Goal: Navigation & Orientation: Find specific page/section

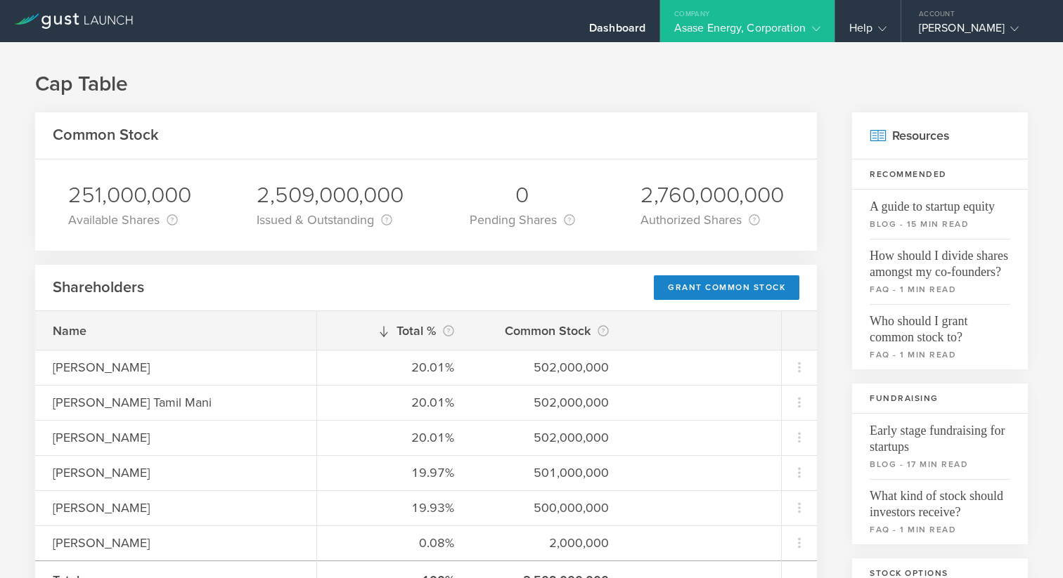
scroll to position [134, 0]
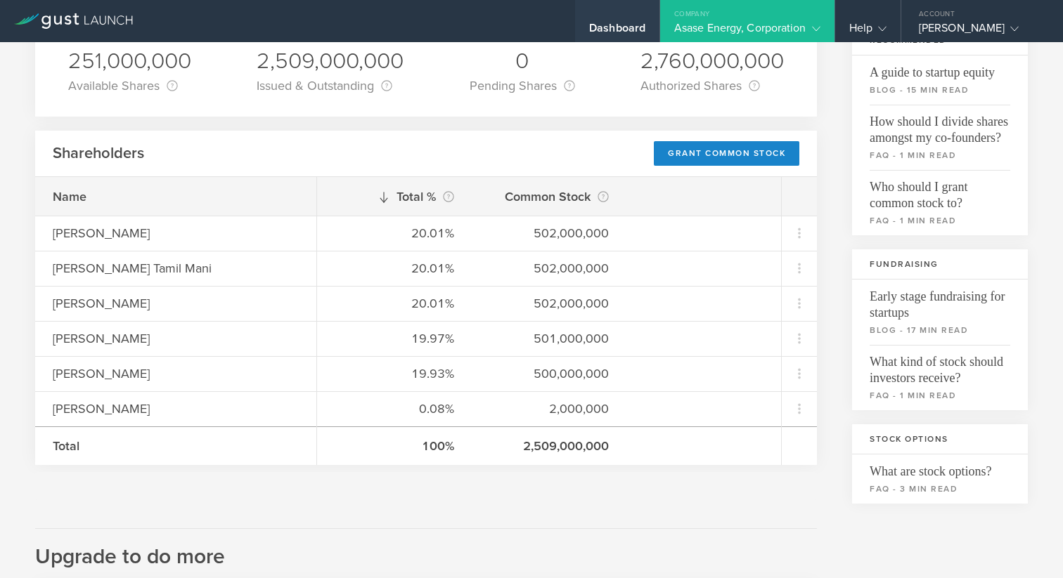
click at [624, 26] on div "Dashboard" at bounding box center [617, 31] width 56 height 21
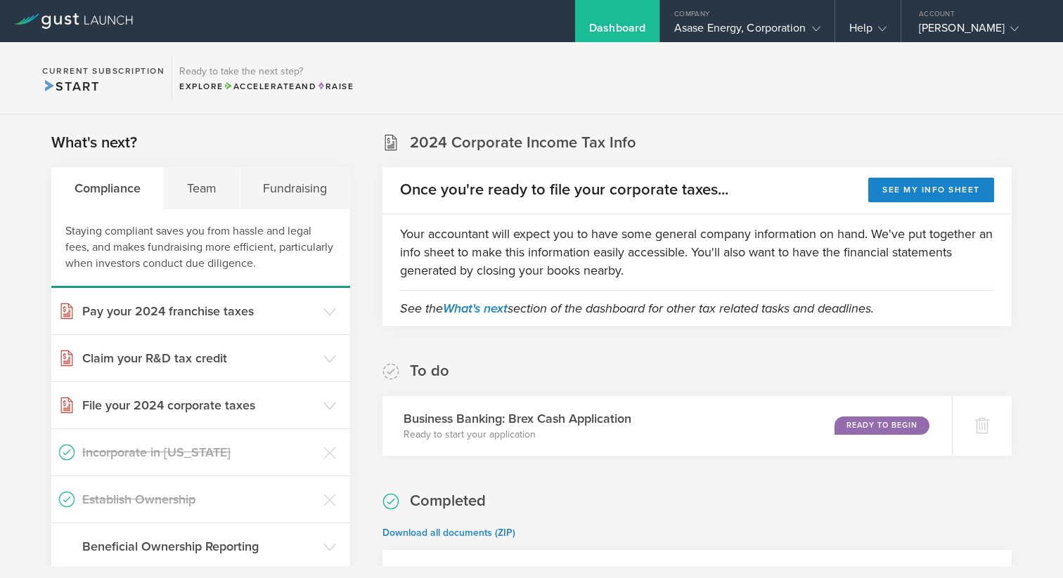
scroll to position [8, 0]
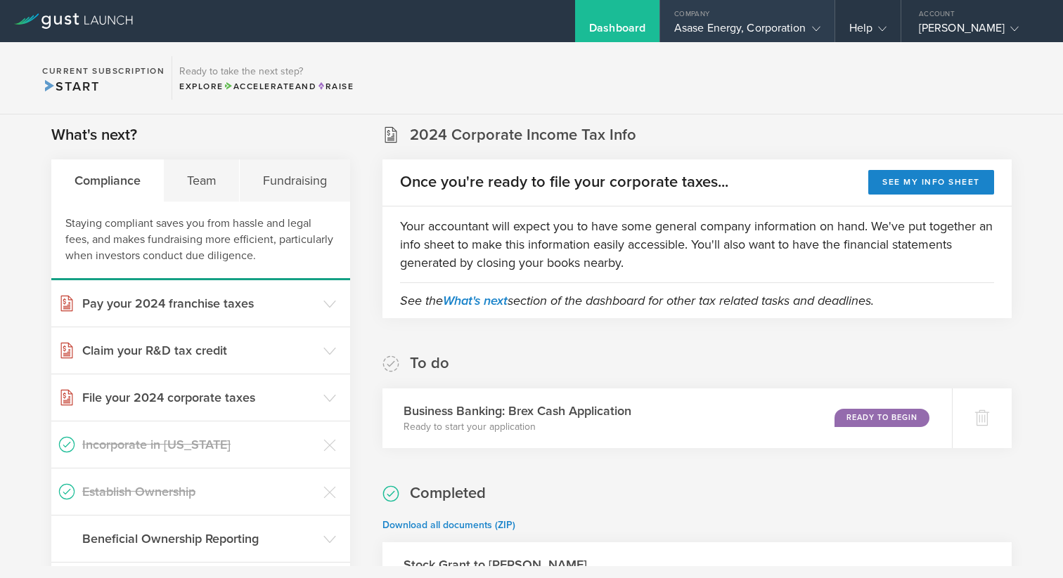
click at [708, 27] on div "Asase Energy, Corporation" at bounding box center [747, 31] width 146 height 21
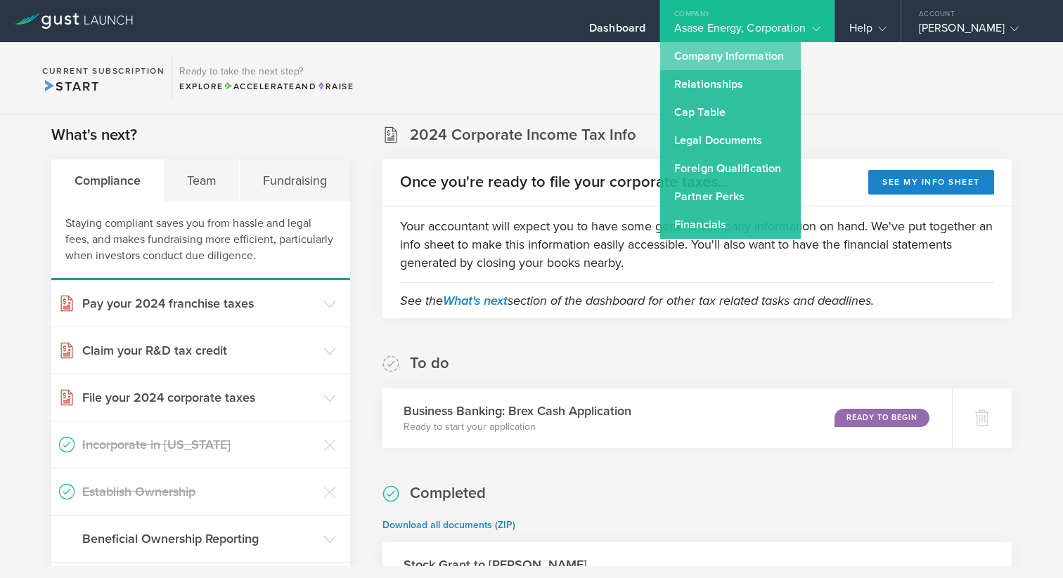
click at [713, 62] on link "Company Information" at bounding box center [730, 56] width 141 height 28
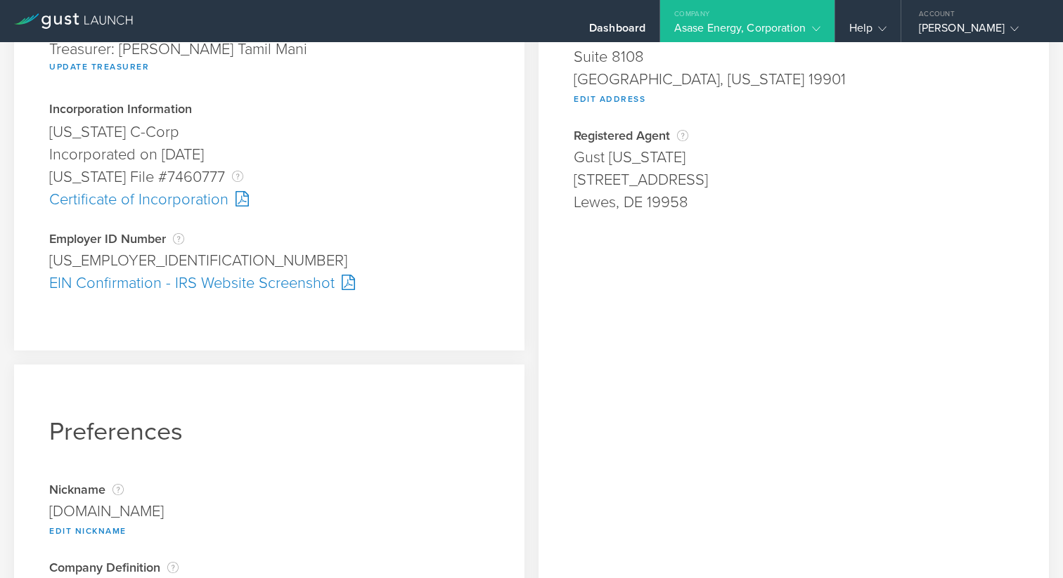
scroll to position [314, 0]
click at [185, 146] on div "Incorporated on [DATE]" at bounding box center [269, 154] width 440 height 22
click at [724, 32] on div "Asase Energy, Corporation" at bounding box center [747, 31] width 146 height 21
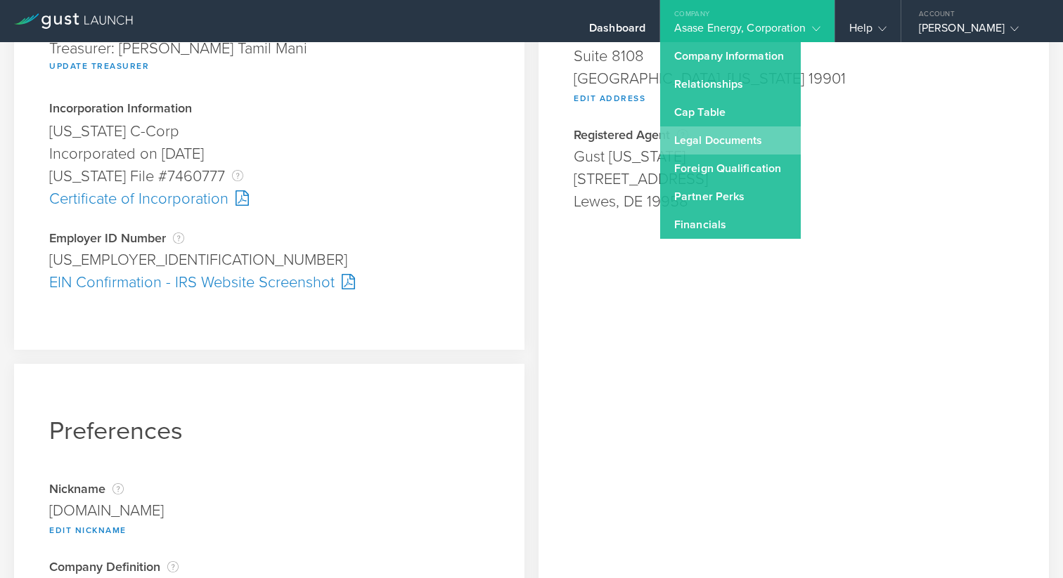
click at [734, 143] on link "Legal Documents" at bounding box center [730, 141] width 141 height 28
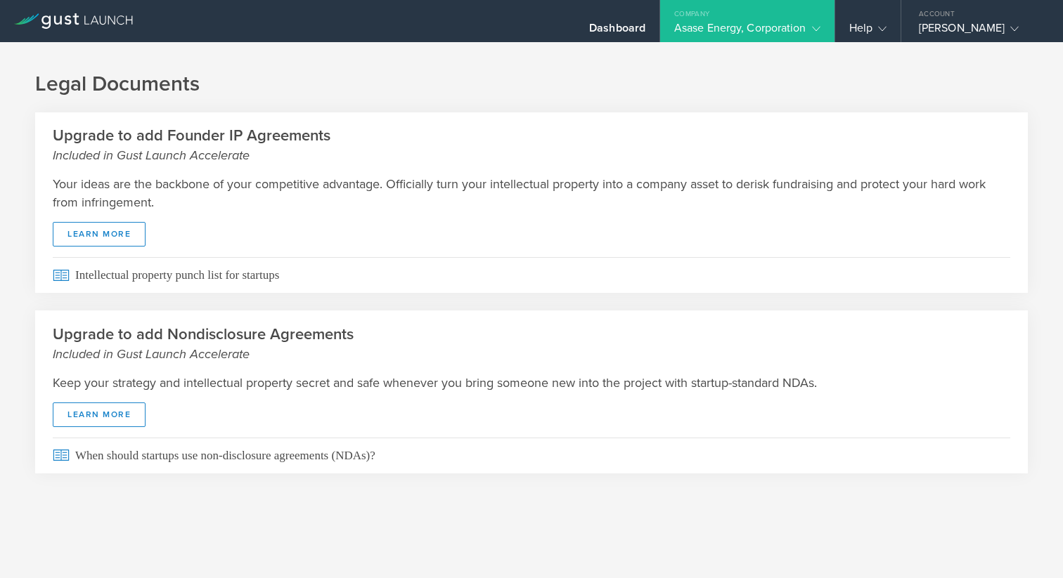
click at [766, 27] on div "Asase Energy, Corporation" at bounding box center [747, 31] width 146 height 21
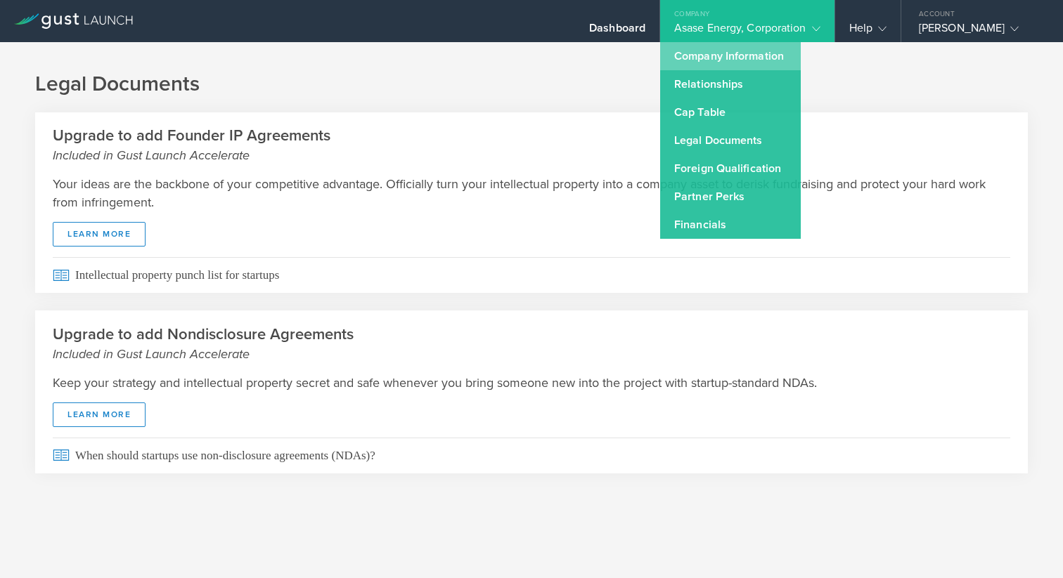
click at [750, 56] on link "Company Information" at bounding box center [730, 56] width 141 height 28
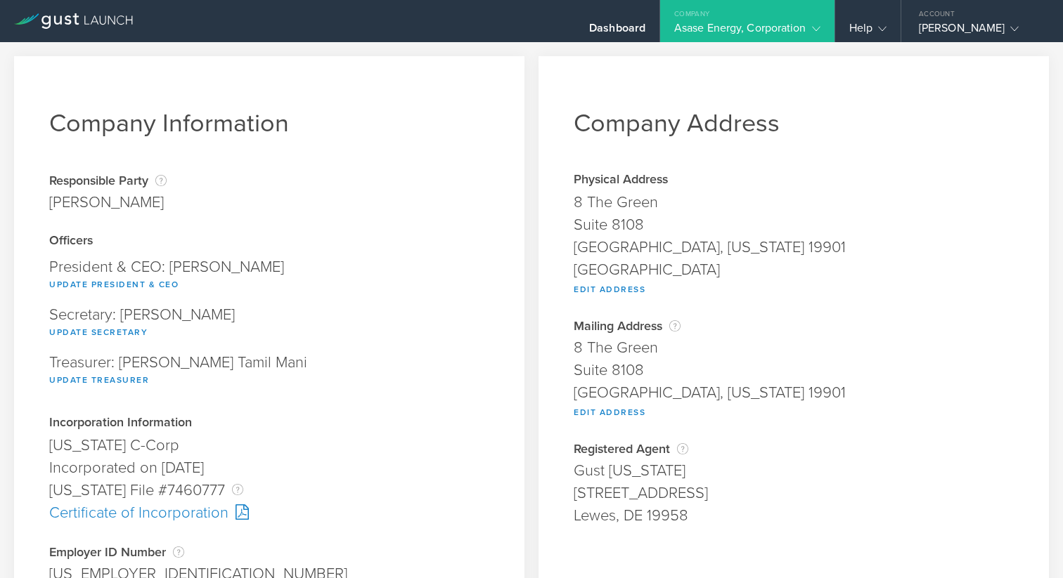
click at [720, 19] on div "Company" at bounding box center [747, 10] width 174 height 21
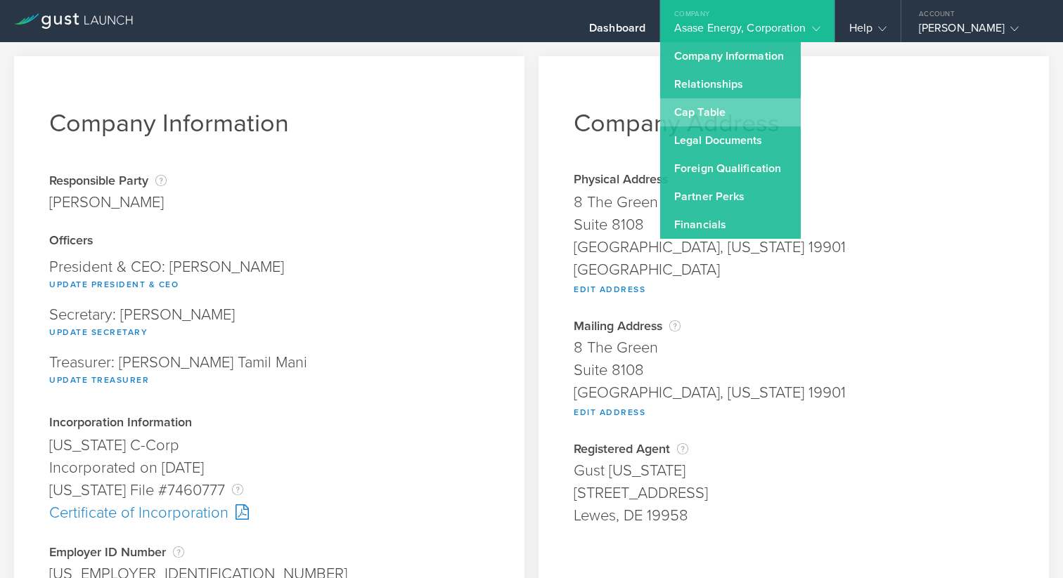
click at [707, 122] on link "Cap Table" at bounding box center [730, 112] width 141 height 28
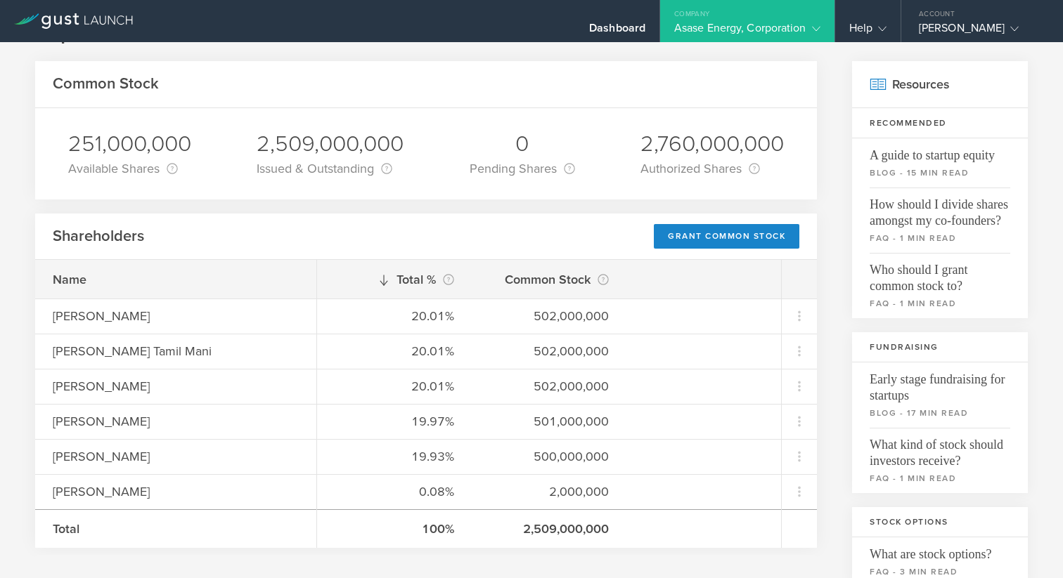
scroll to position [53, 0]
click at [718, 33] on div "Asase Energy, Corporation" at bounding box center [747, 31] width 146 height 21
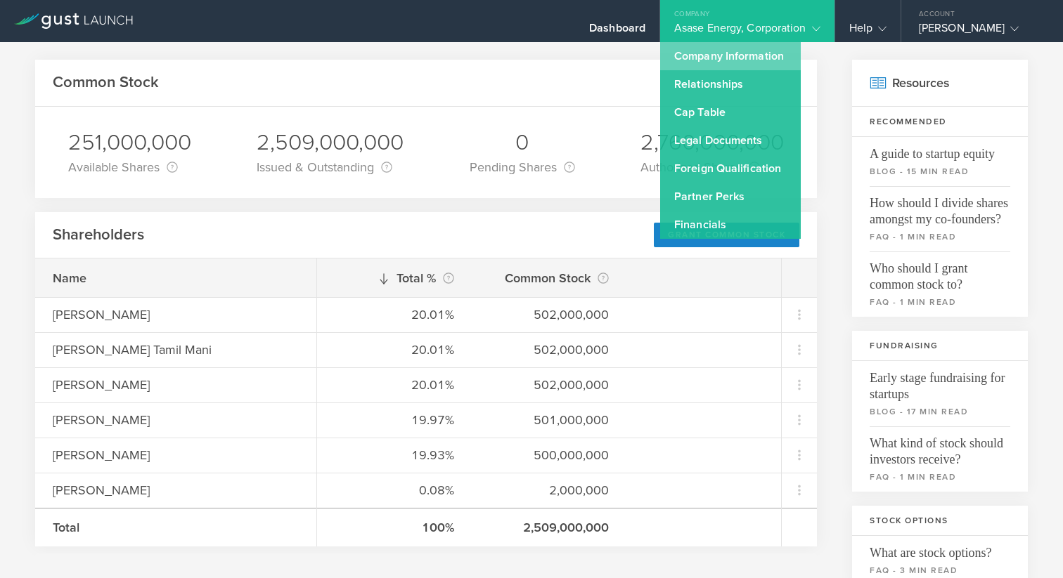
click at [727, 58] on link "Company Information" at bounding box center [730, 56] width 141 height 28
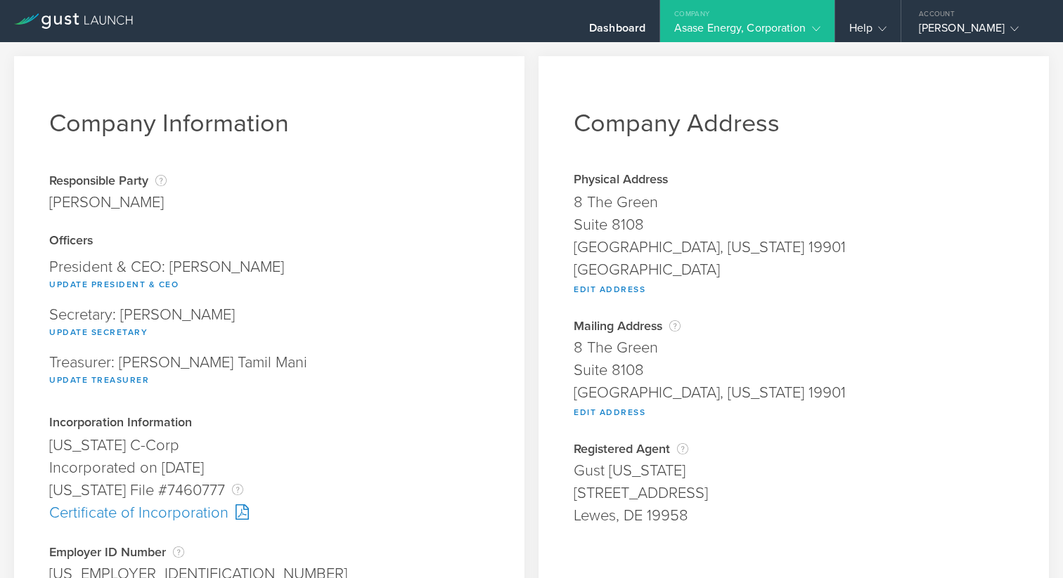
click at [817, 27] on icon at bounding box center [816, 29] width 8 height 8
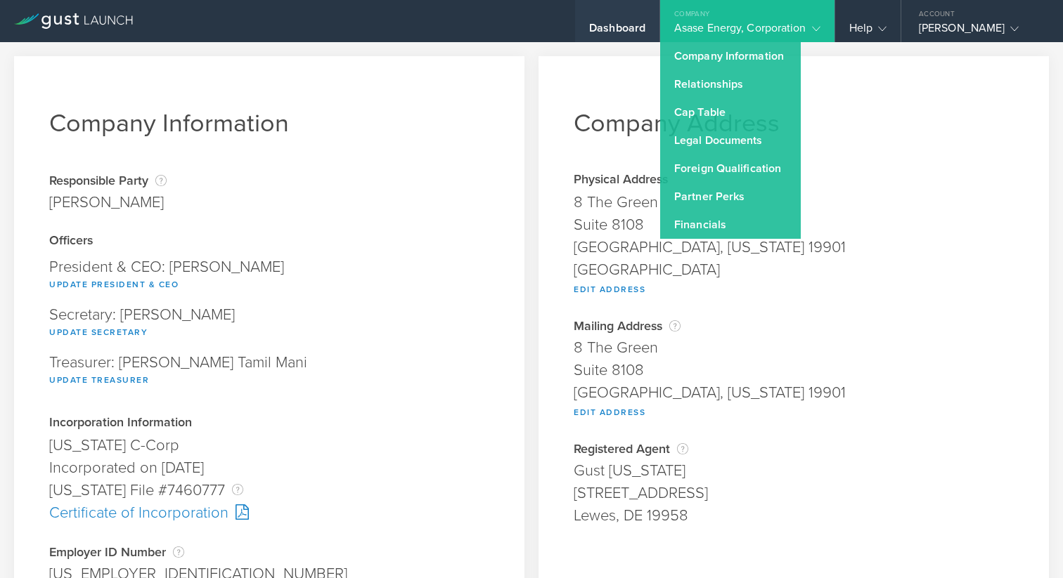
click at [625, 27] on div "Dashboard" at bounding box center [617, 31] width 56 height 21
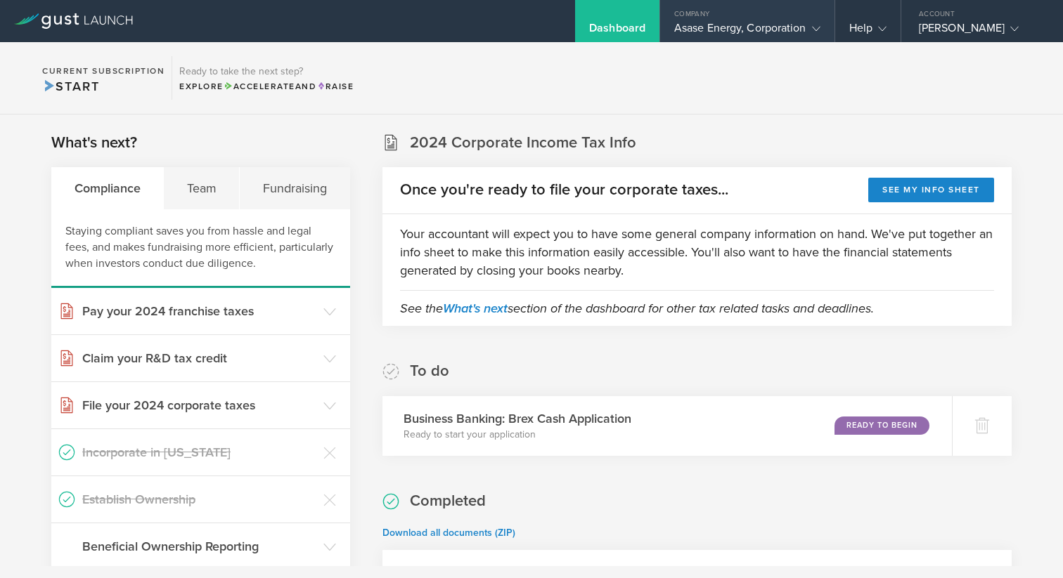
click at [815, 30] on icon at bounding box center [816, 29] width 8 height 8
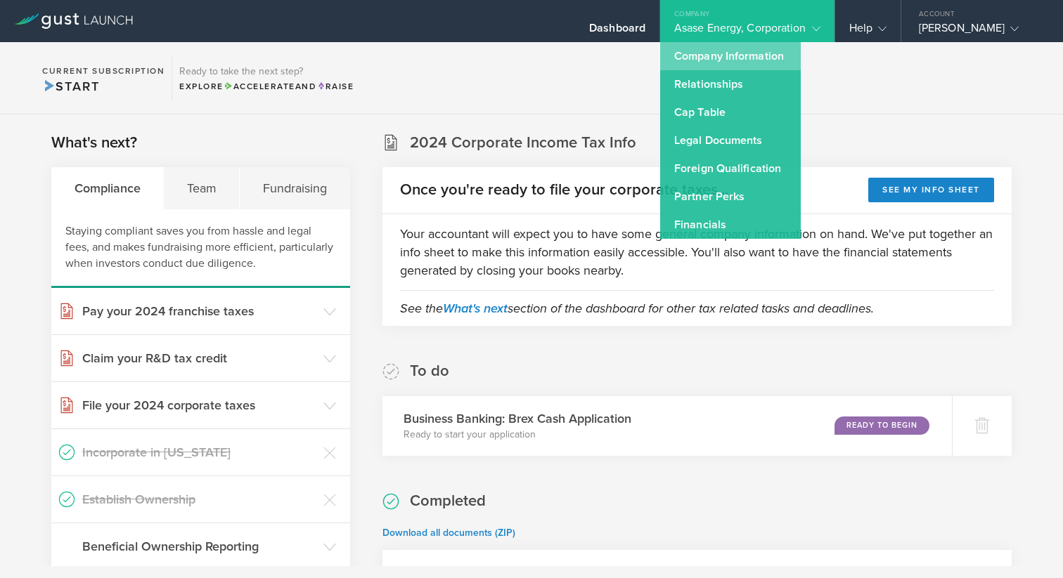
click at [773, 49] on link "Company Information" at bounding box center [730, 56] width 141 height 28
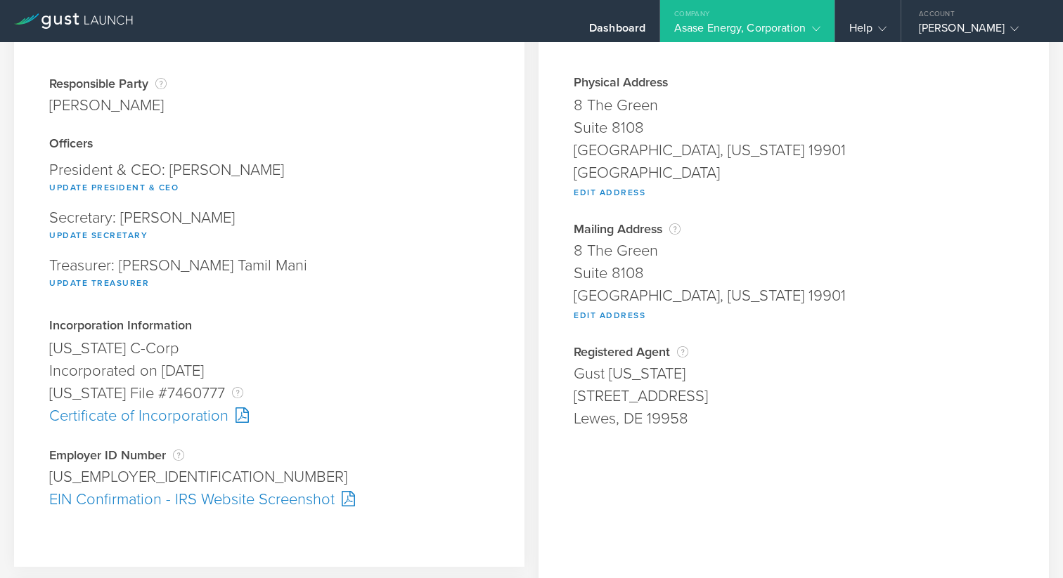
scroll to position [138, 0]
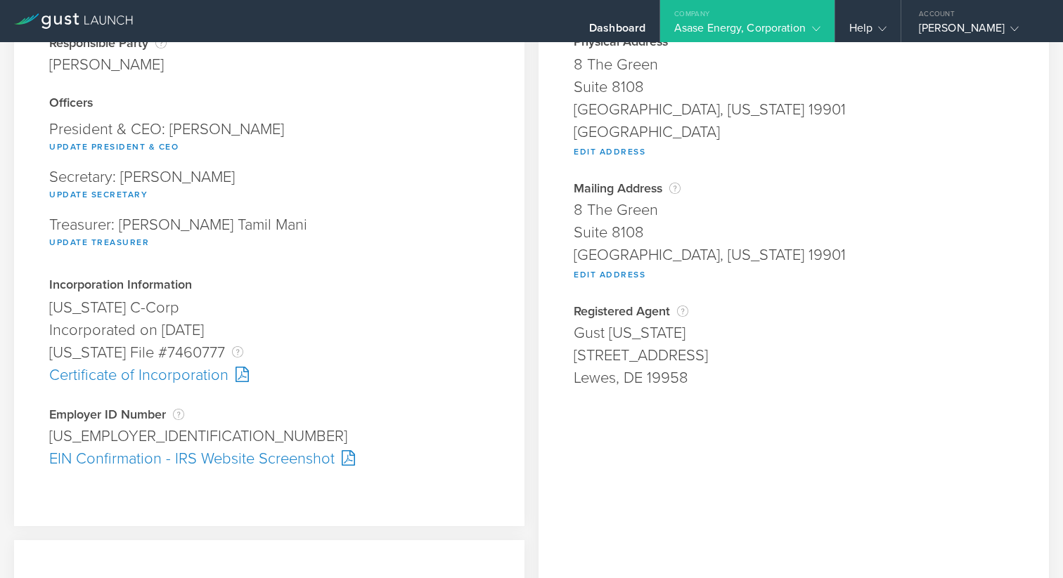
click at [814, 25] on icon at bounding box center [816, 29] width 8 height 8
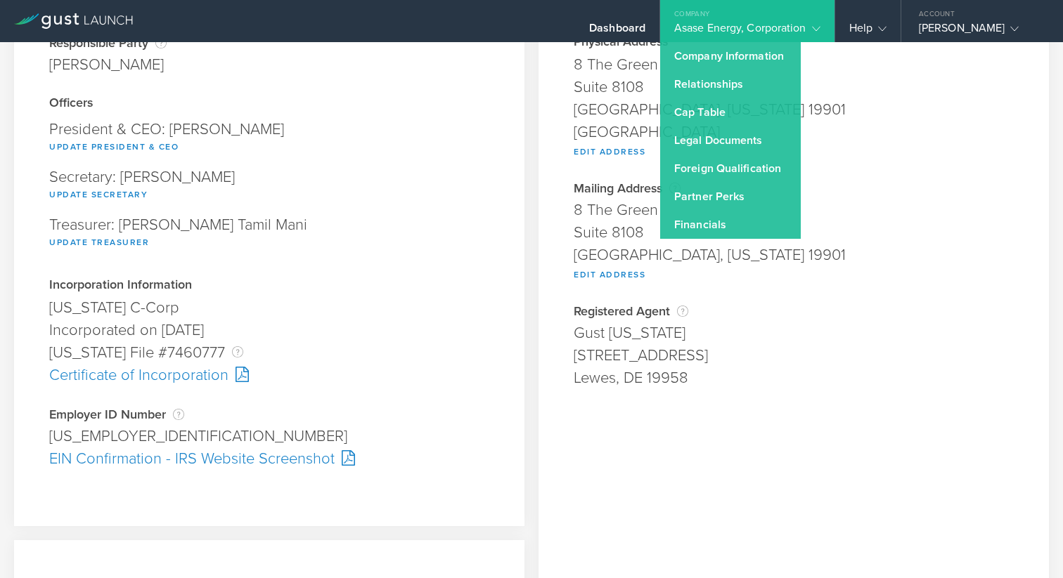
click at [455, 188] on div "Update Secretary" at bounding box center [269, 194] width 440 height 18
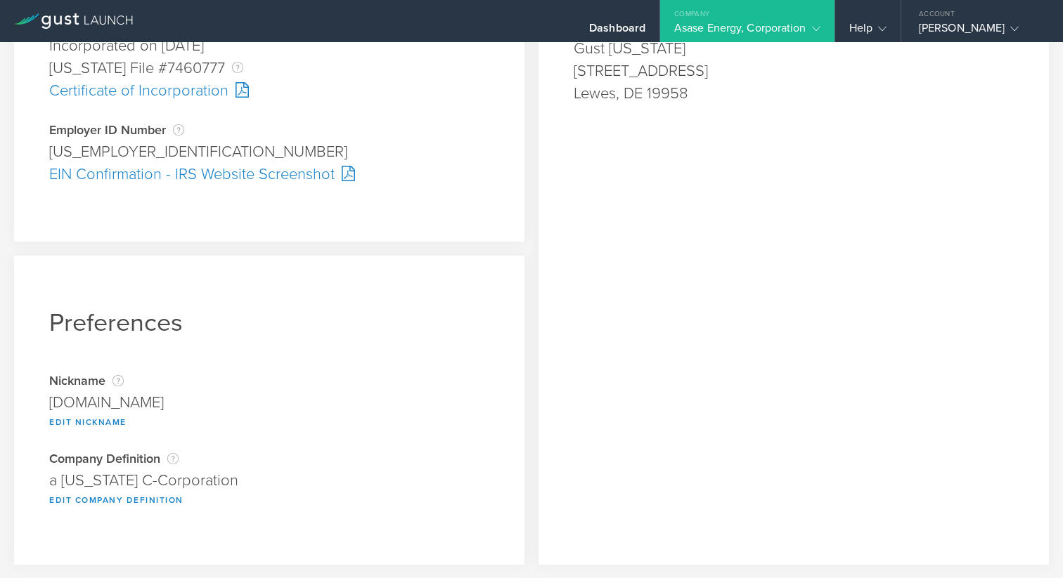
scroll to position [0, 0]
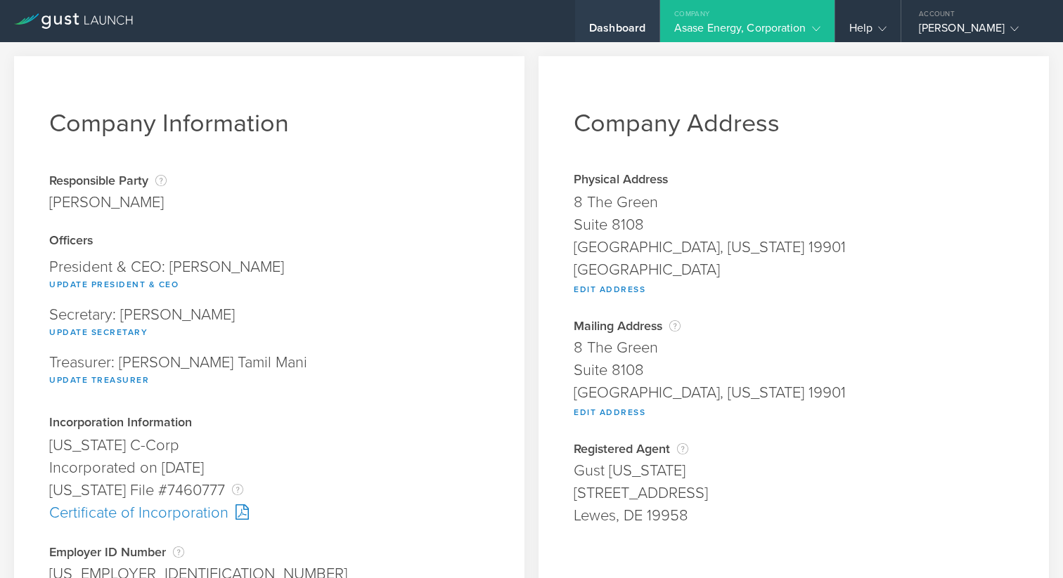
click at [633, 27] on div "Dashboard" at bounding box center [617, 31] width 56 height 21
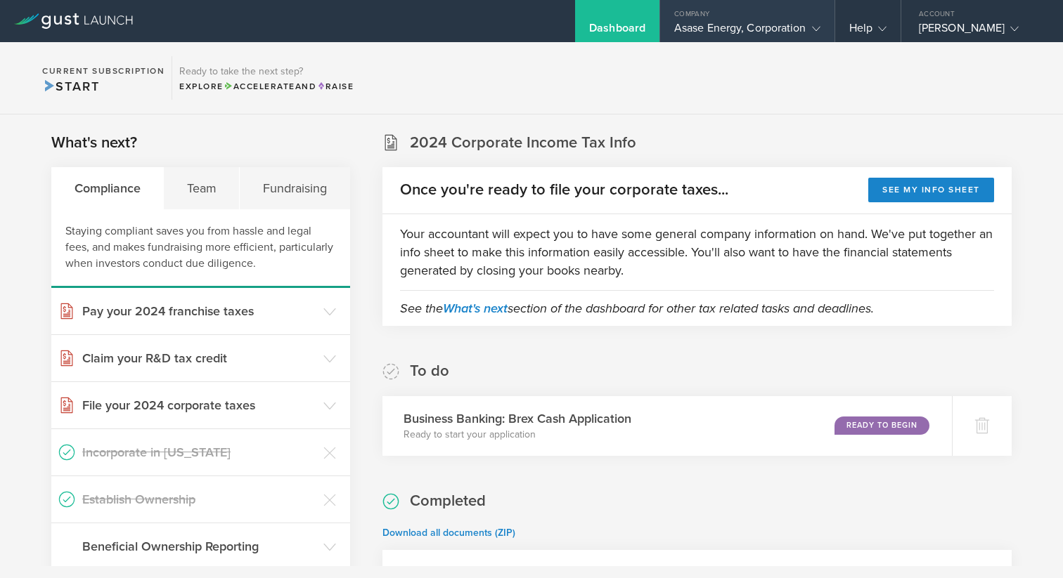
click at [809, 23] on gust-icon at bounding box center [813, 28] width 14 height 14
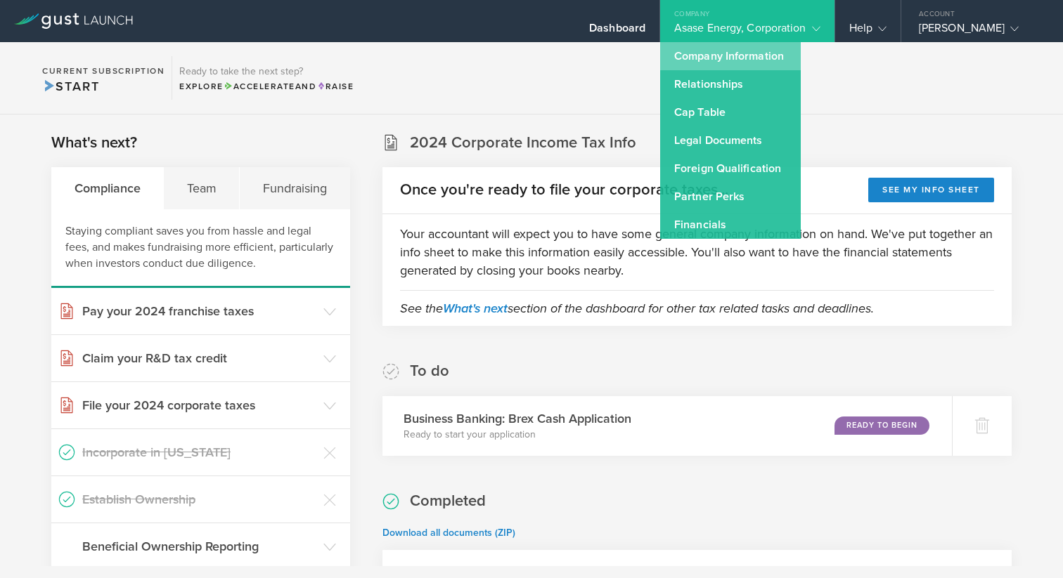
click at [739, 54] on link "Company Information" at bounding box center [730, 56] width 141 height 28
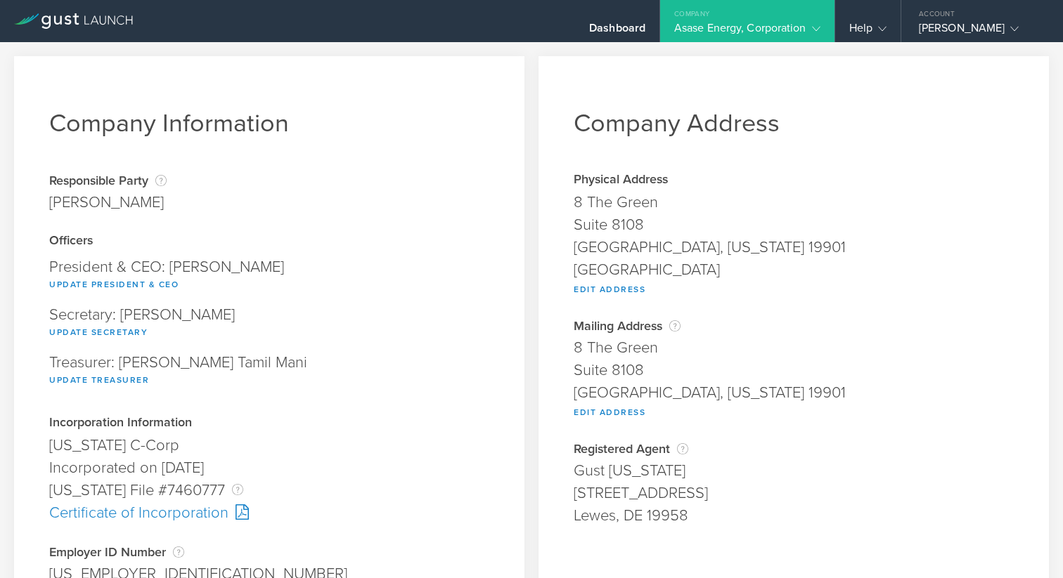
click at [807, 27] on gust-icon at bounding box center [813, 28] width 14 height 14
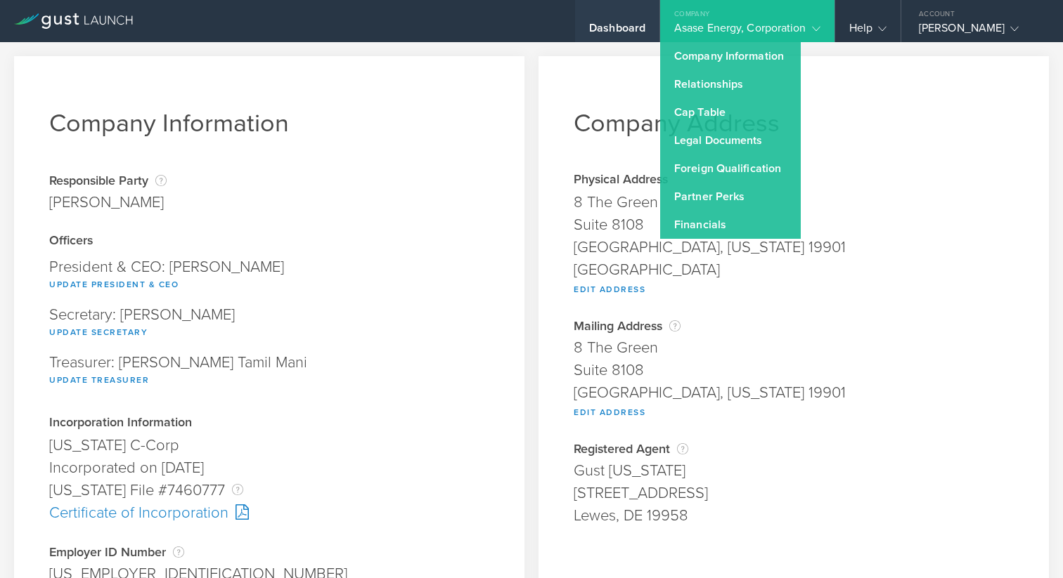
click at [614, 22] on div "Dashboard" at bounding box center [617, 31] width 56 height 21
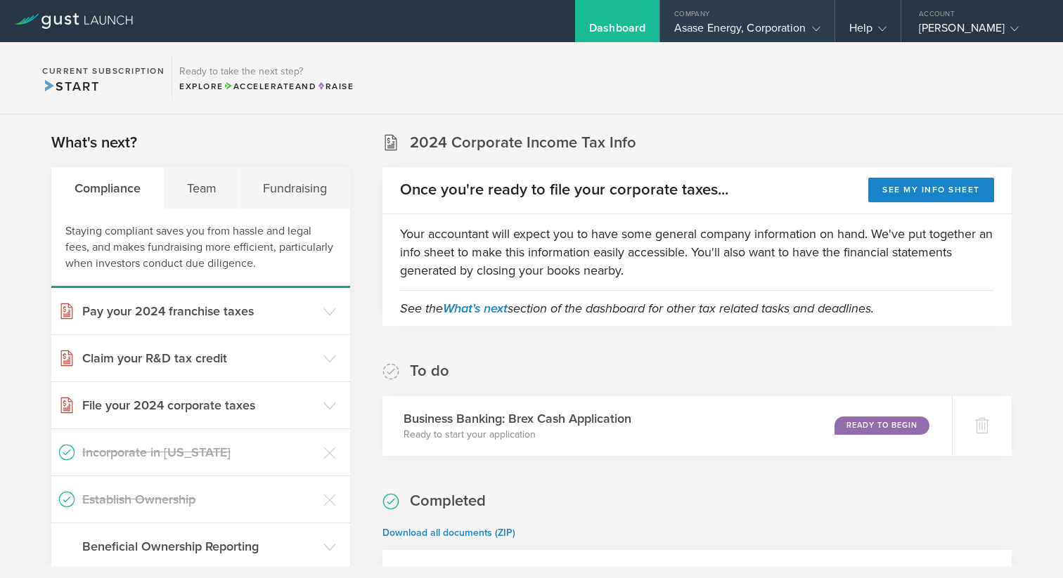
click at [819, 27] on icon at bounding box center [816, 29] width 8 height 8
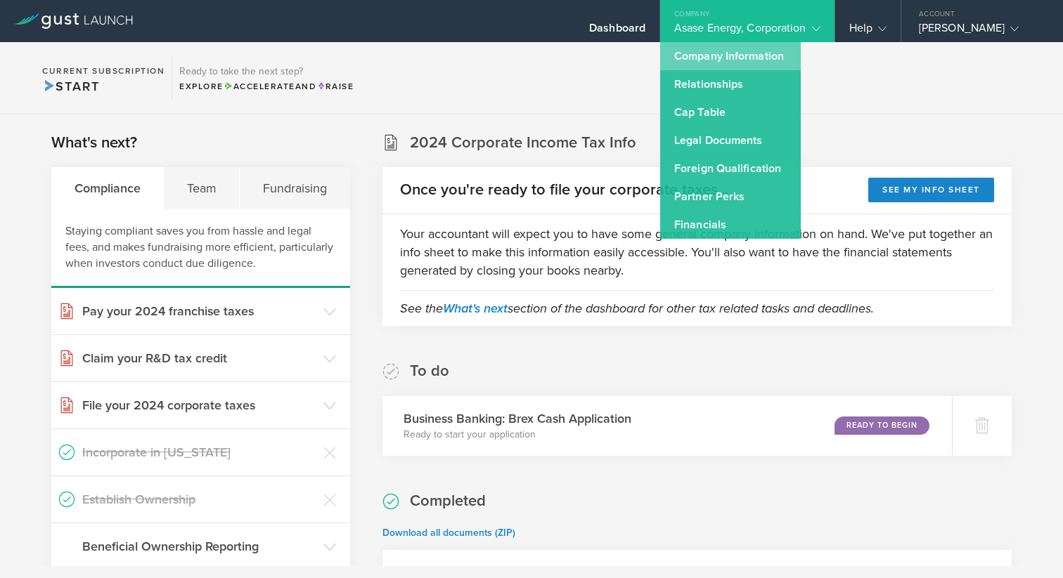
click at [734, 51] on link "Company Information" at bounding box center [730, 56] width 141 height 28
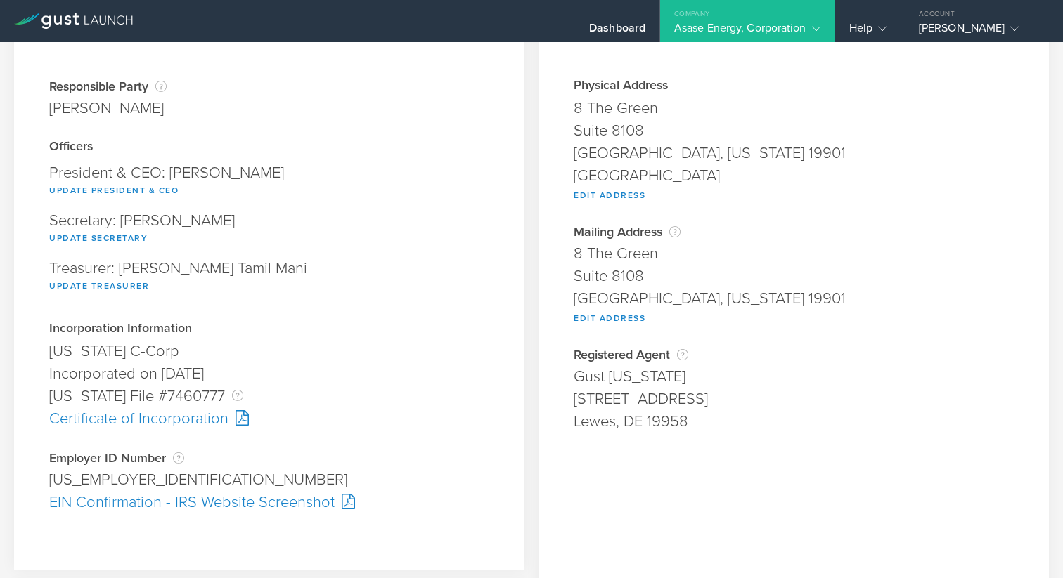
scroll to position [84, 0]
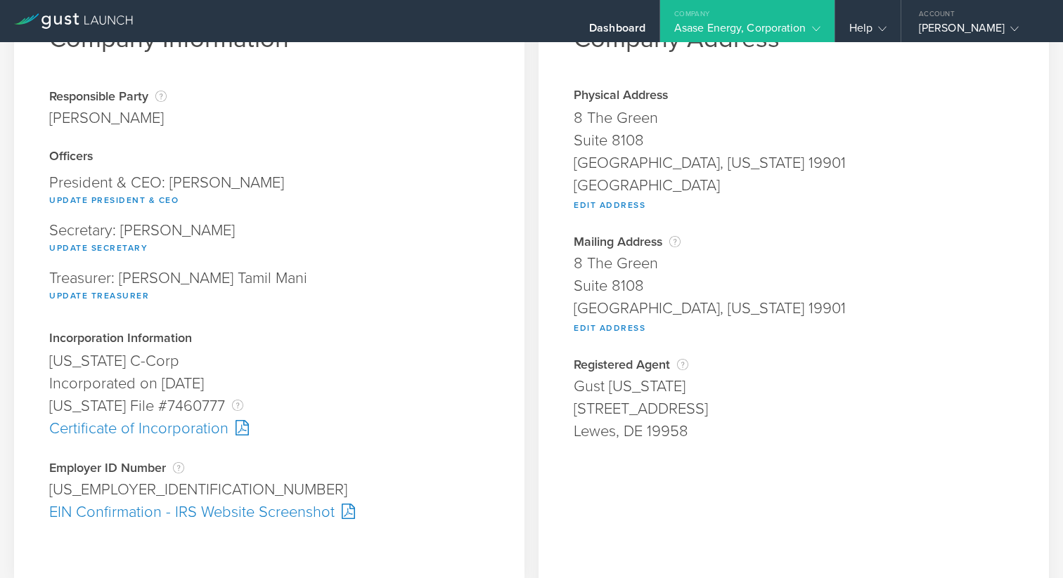
click at [812, 18] on div "Company" at bounding box center [747, 10] width 174 height 21
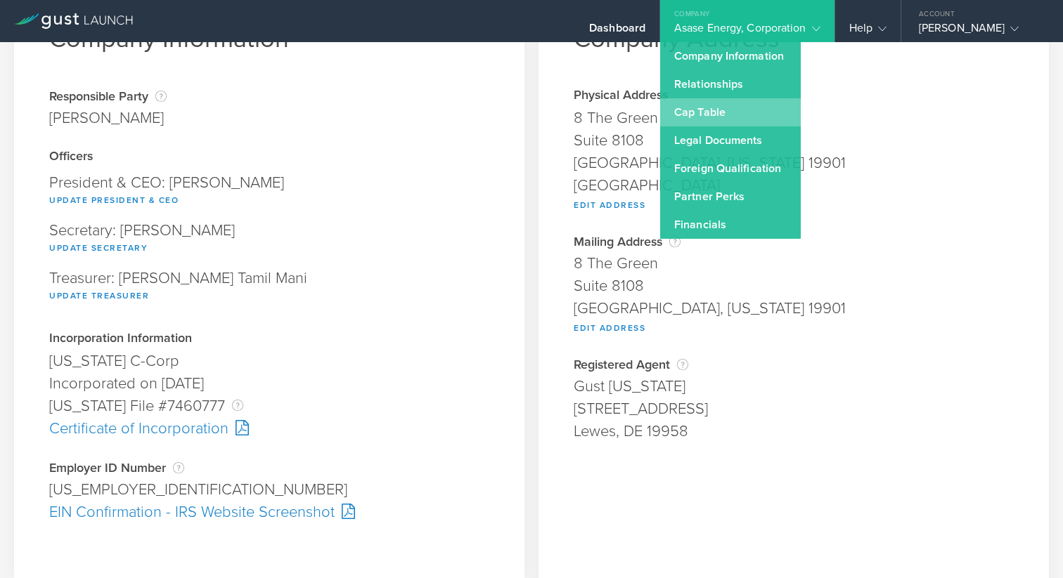
click at [715, 109] on link "Cap Table" at bounding box center [730, 112] width 141 height 28
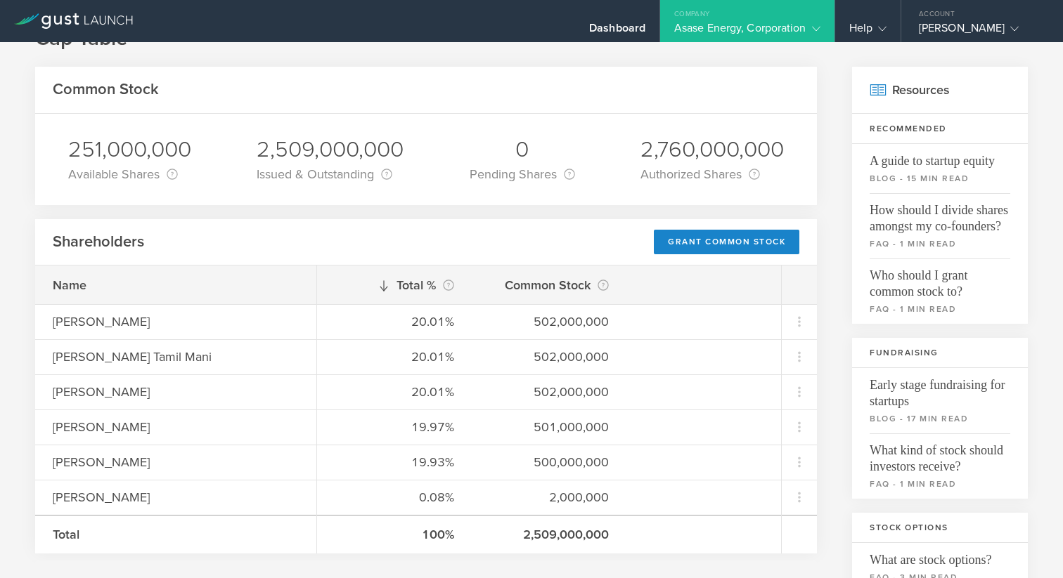
scroll to position [54, 0]
